Goal: Browse casually: Explore the website without a specific task or goal

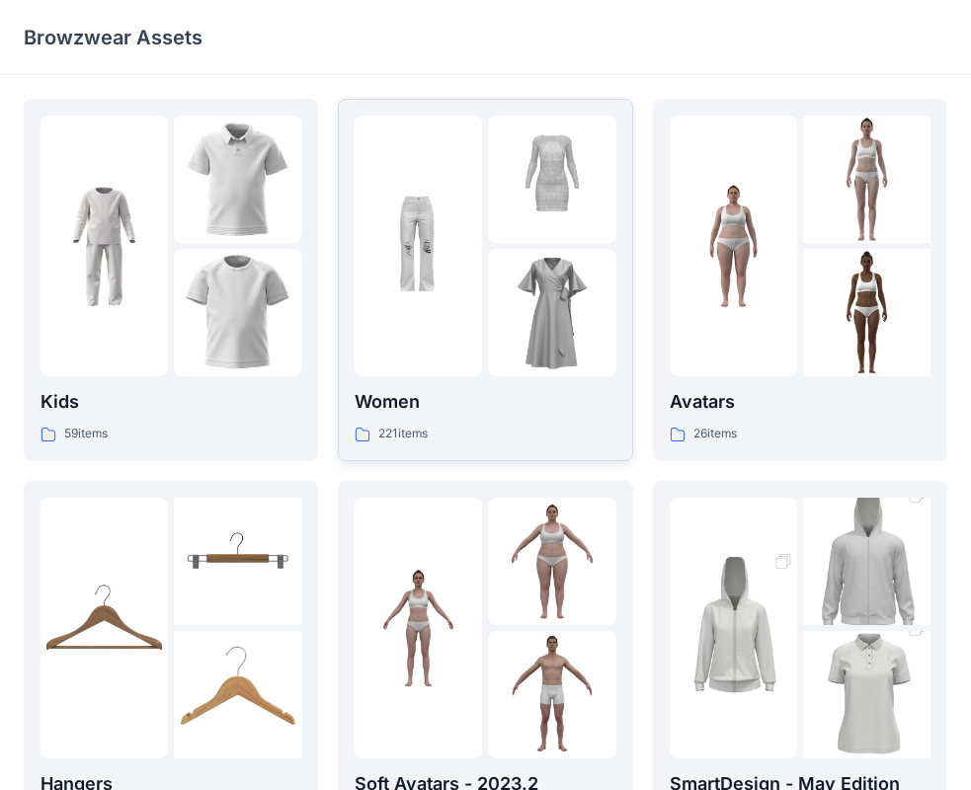
click at [448, 319] on div at bounding box center [418, 246] width 127 height 261
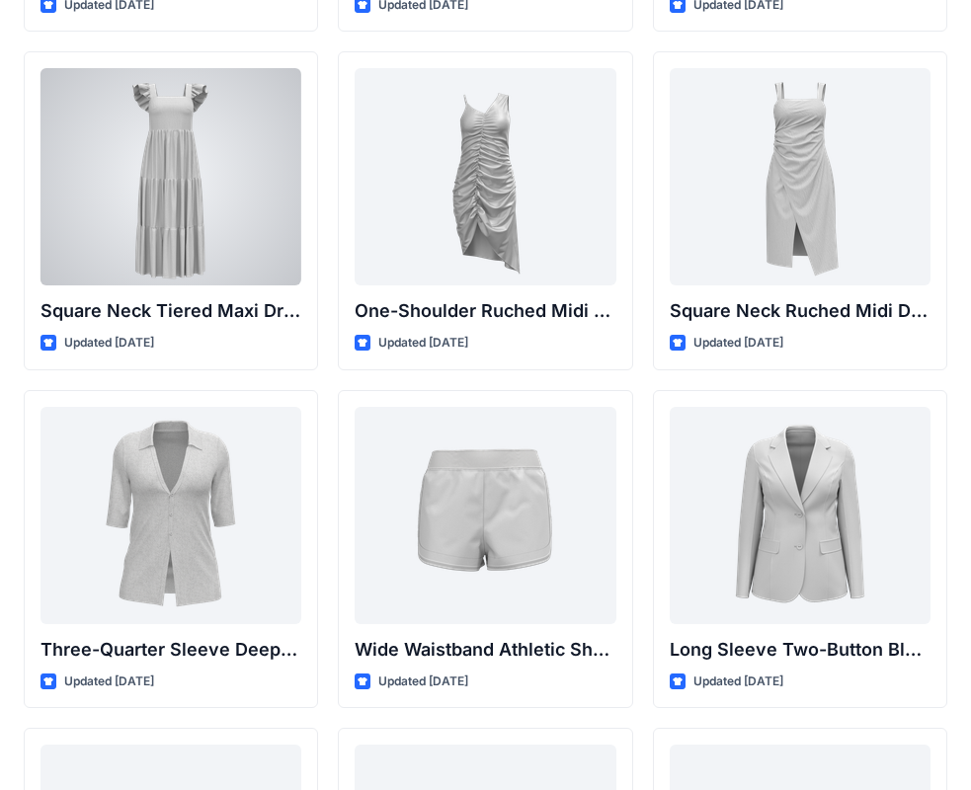
scroll to position [1439, 0]
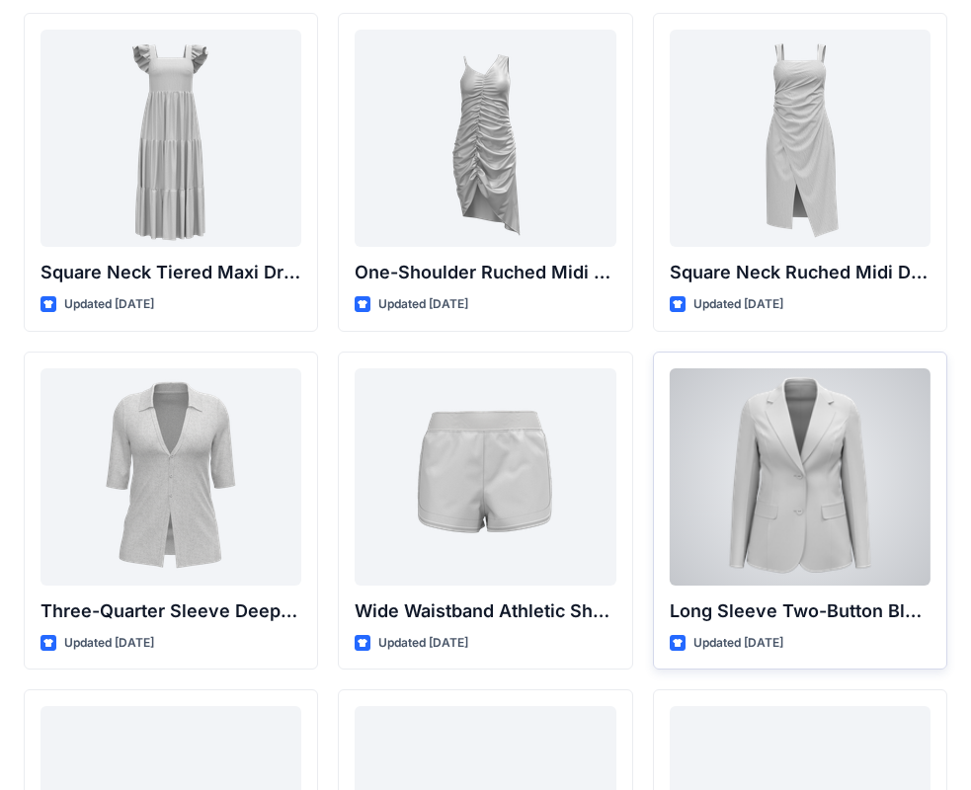
click at [748, 503] on div at bounding box center [800, 476] width 261 height 217
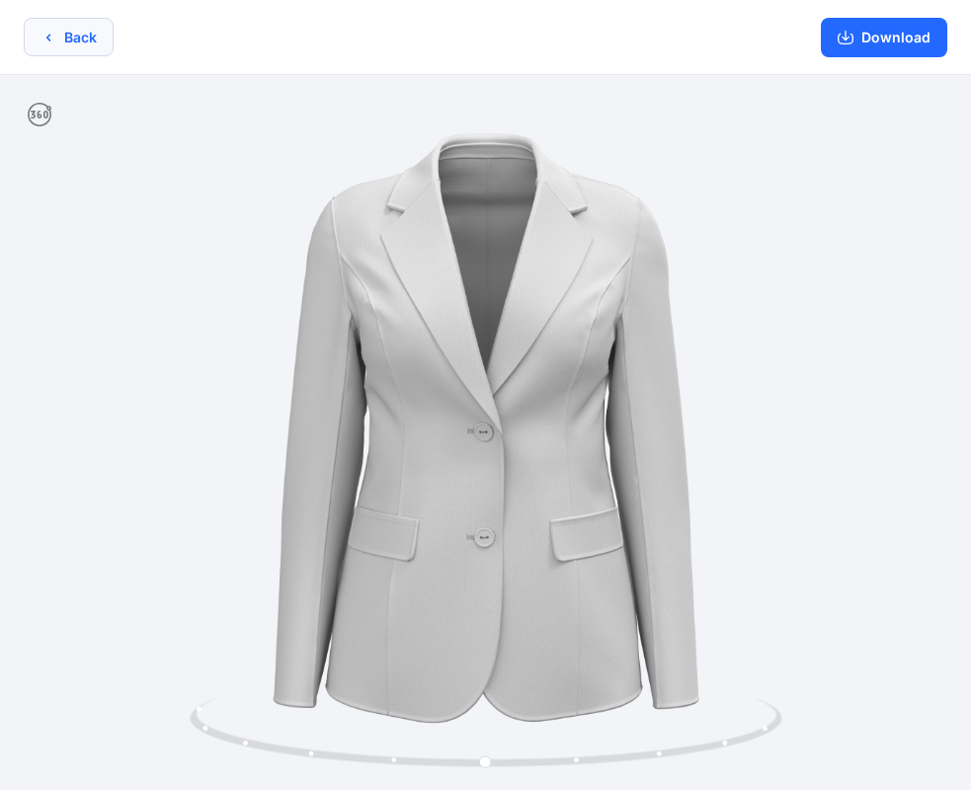
click at [60, 37] on button "Back" at bounding box center [69, 37] width 90 height 39
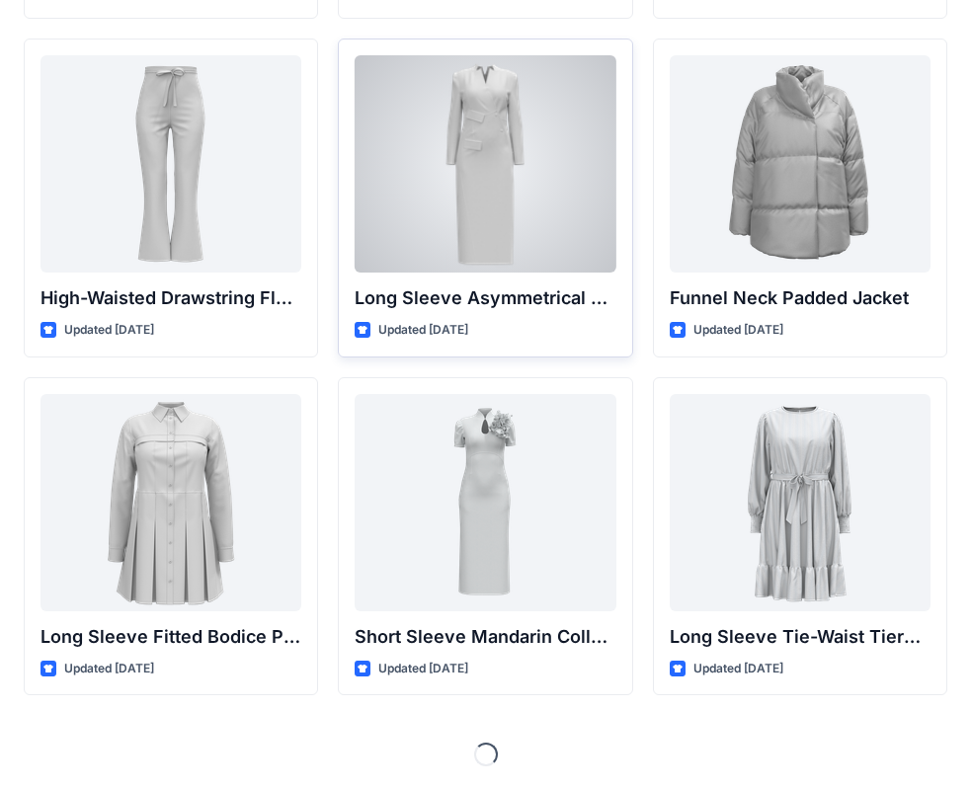
scroll to position [7010, 0]
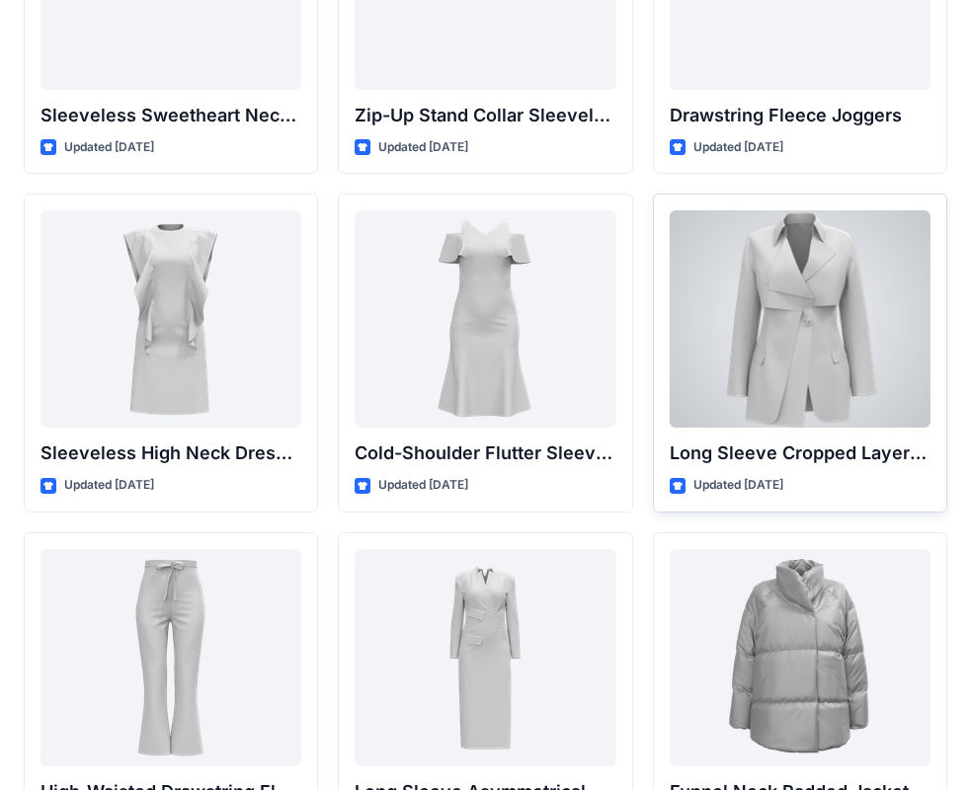
click at [784, 344] on div at bounding box center [800, 318] width 261 height 217
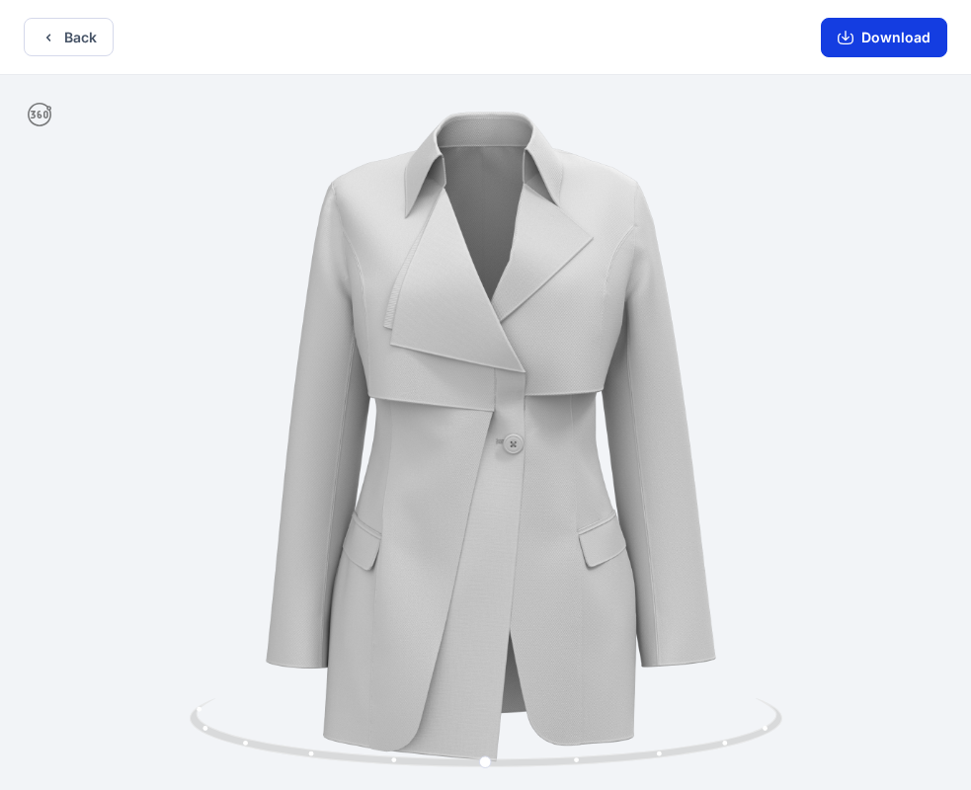
click at [858, 24] on button "Download" at bounding box center [884, 38] width 126 height 40
